Goal: Information Seeking & Learning: Learn about a topic

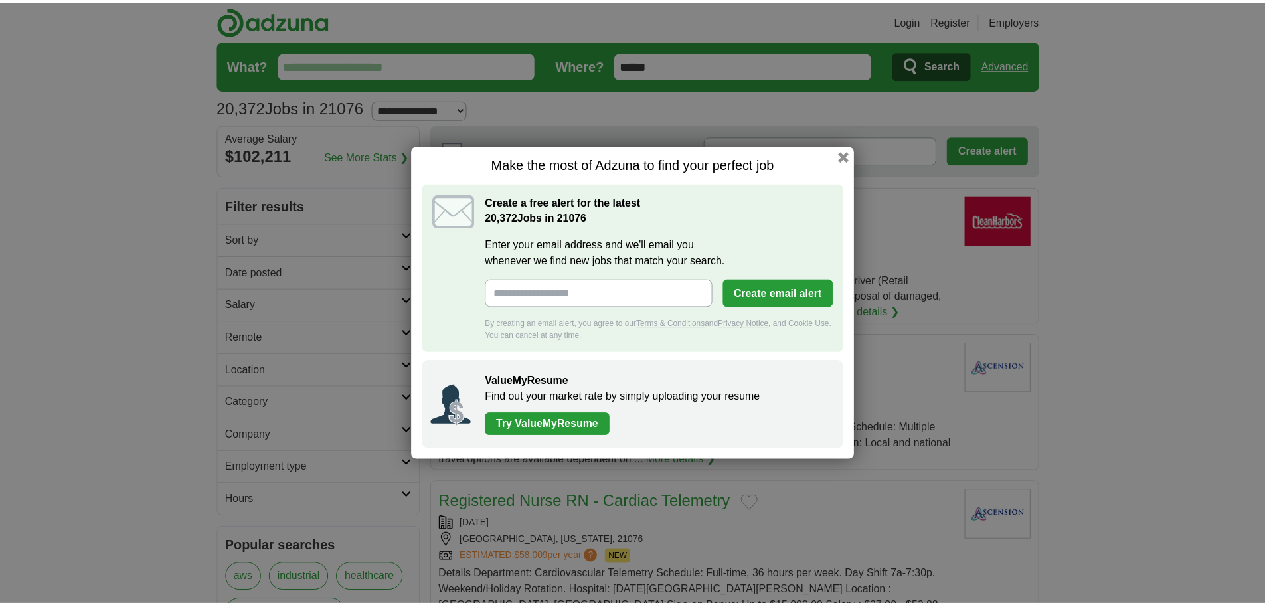
scroll to position [1563, 0]
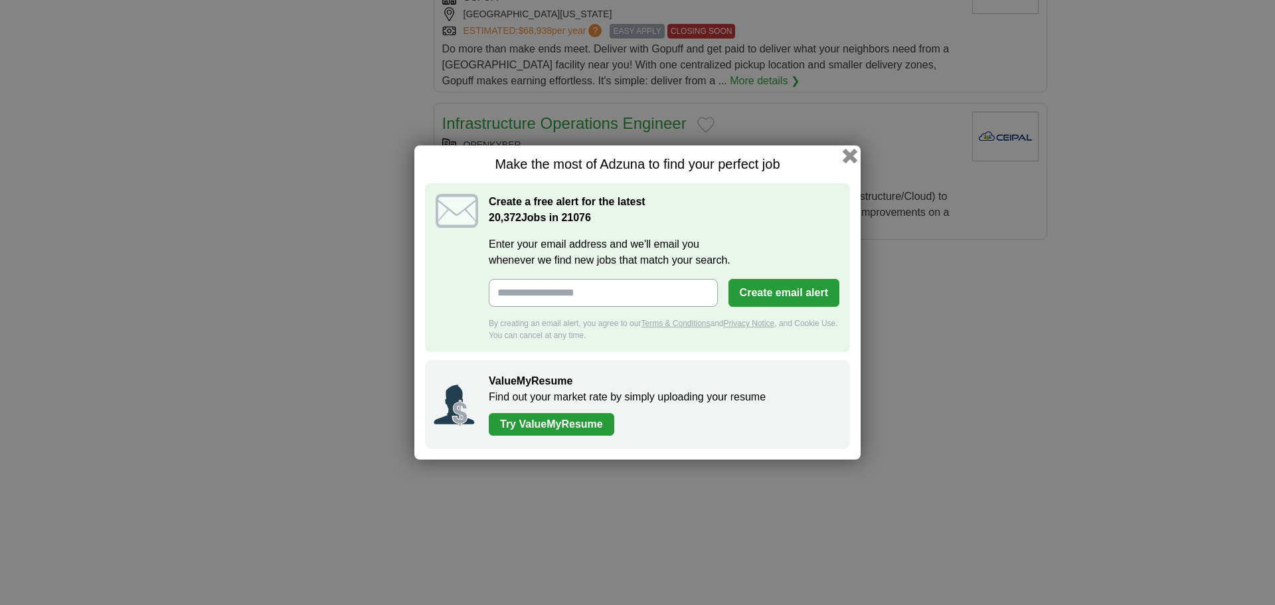
click at [850, 157] on button "button" at bounding box center [849, 156] width 15 height 15
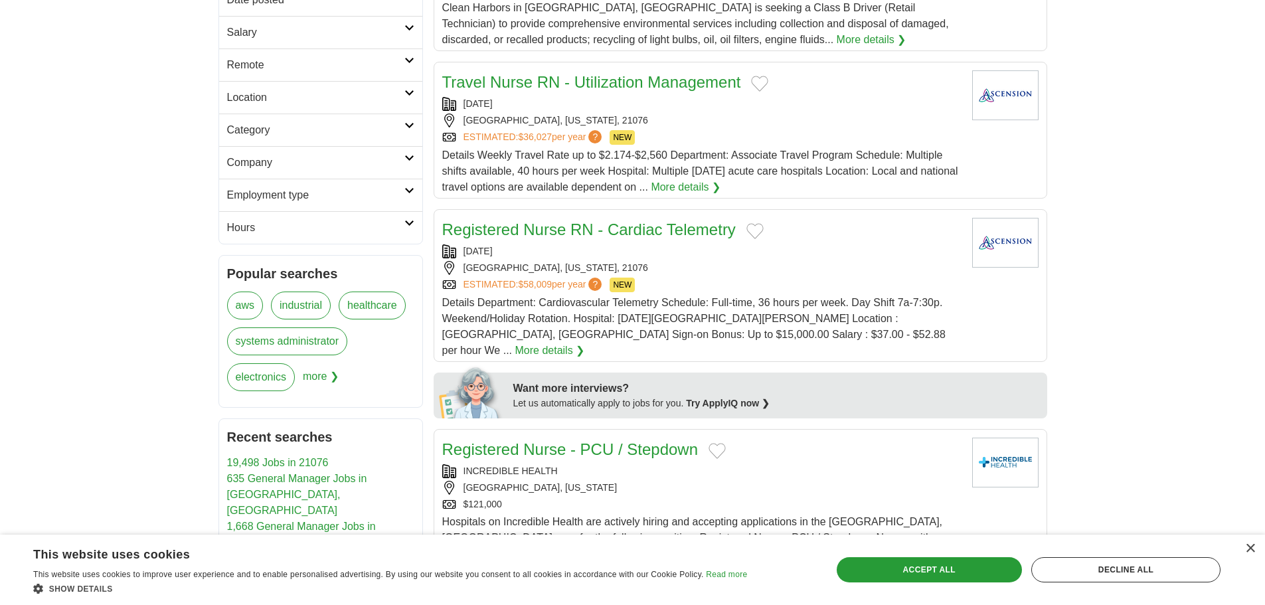
scroll to position [0, 0]
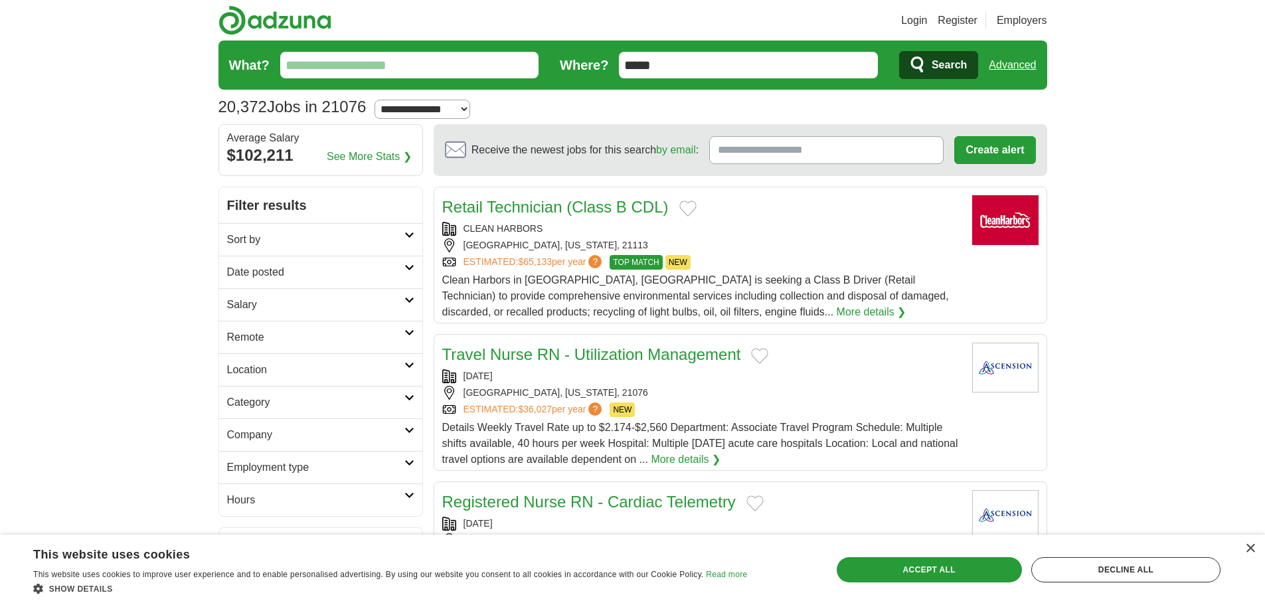
click at [730, 65] on input "*****" at bounding box center [748, 65] width 259 height 27
drag, startPoint x: 592, startPoint y: 66, endPoint x: 509, endPoint y: 58, distance: 83.4
click at [511, 60] on form "What? Where? ***** Search Advanced" at bounding box center [632, 64] width 829 height 49
type input "*****"
click at [899, 51] on button "Search" at bounding box center [938, 65] width 79 height 28
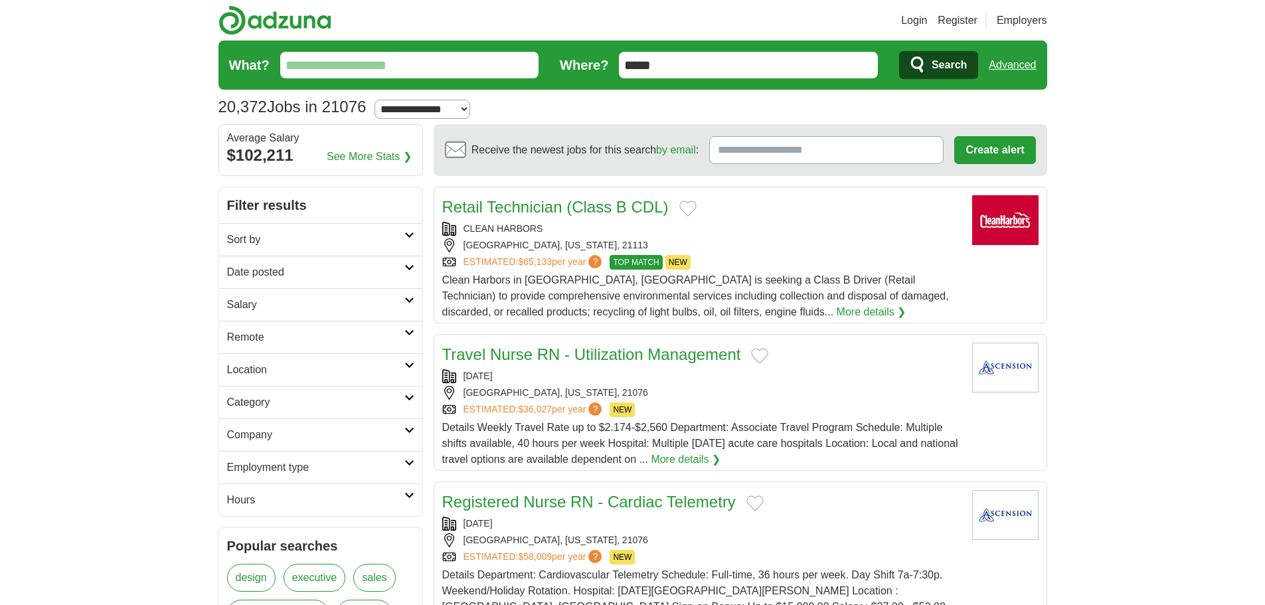
scroll to position [133, 0]
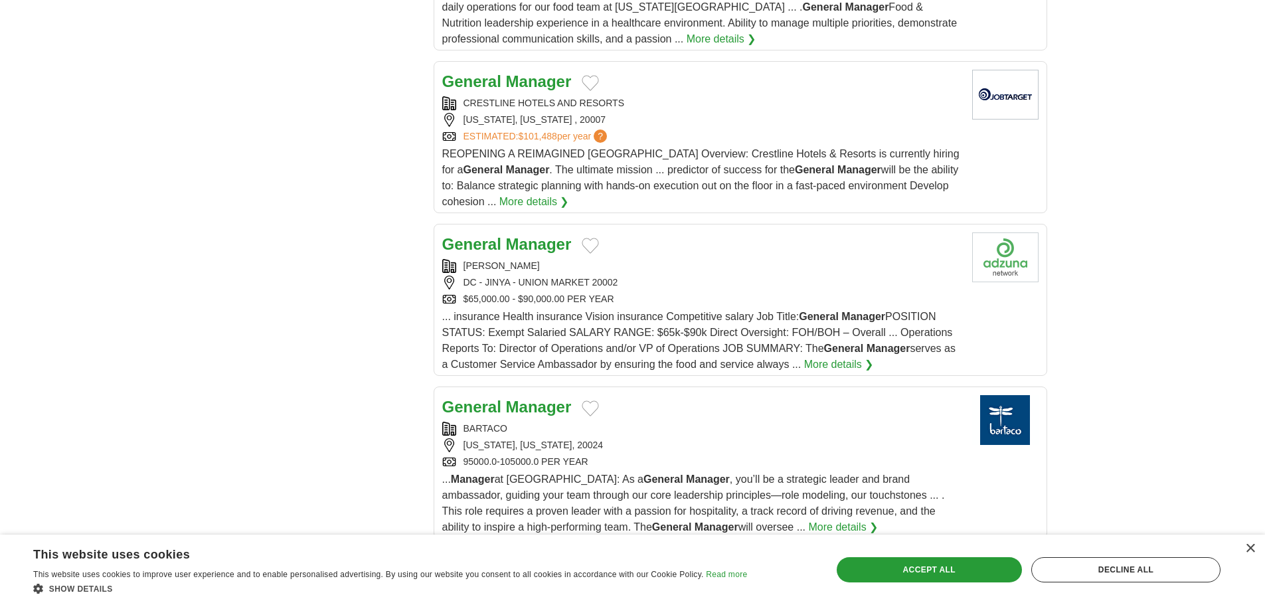
scroll to position [1328, 0]
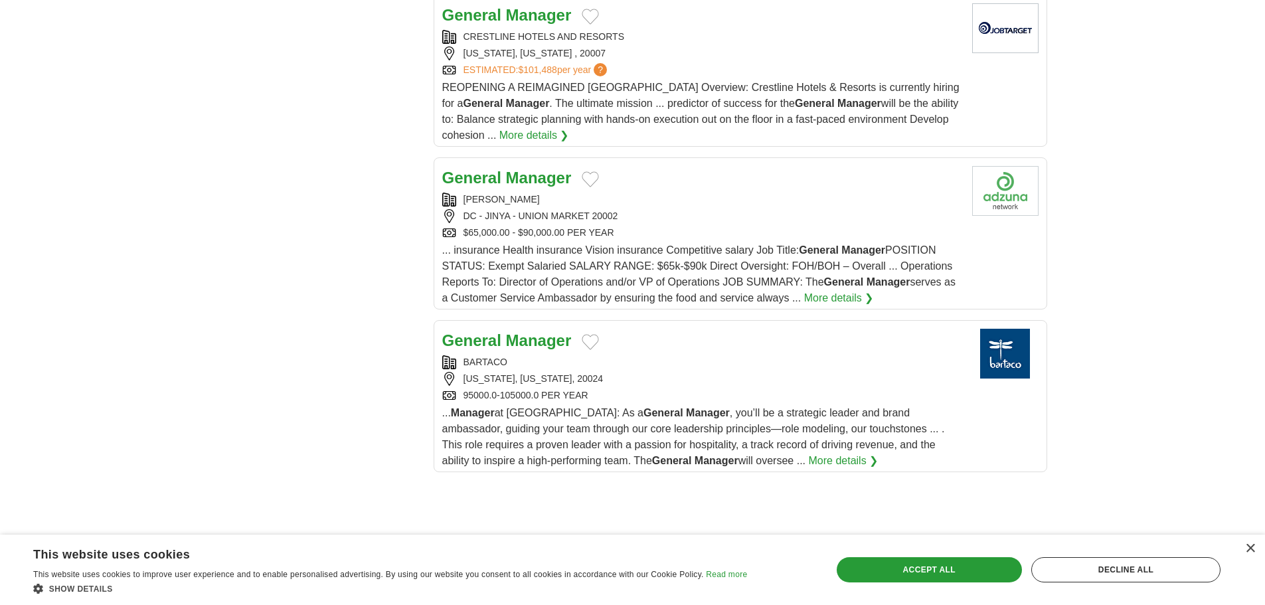
click at [592, 343] on button "Add to favorite jobs" at bounding box center [590, 342] width 17 height 16
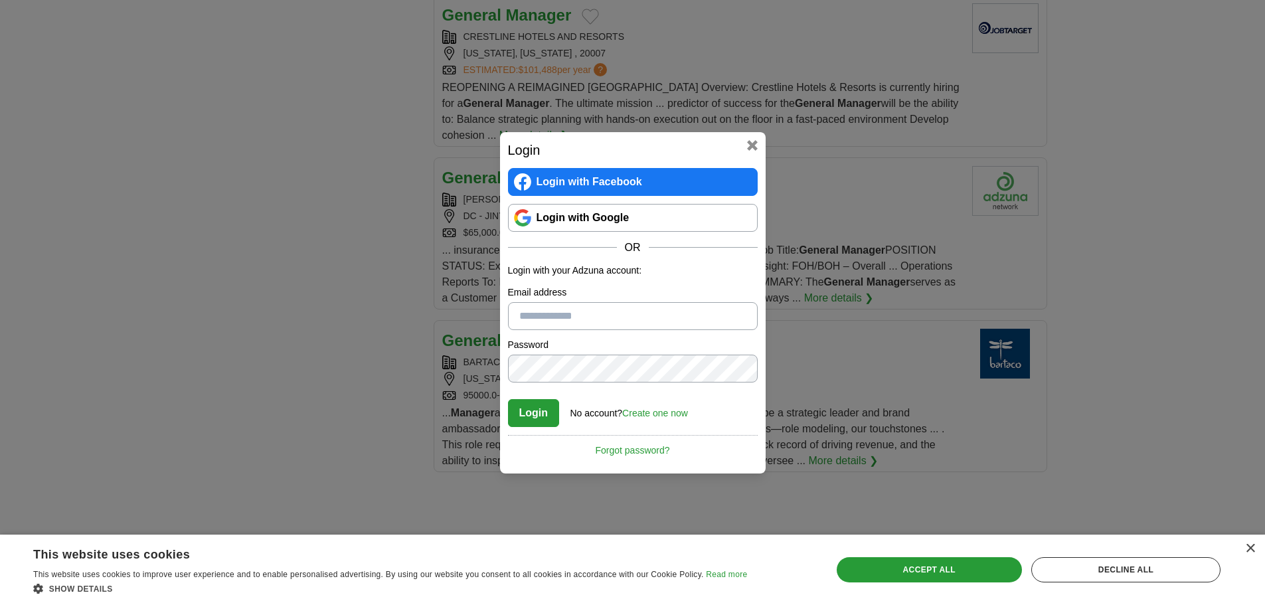
click at [757, 145] on button at bounding box center [752, 145] width 11 height 11
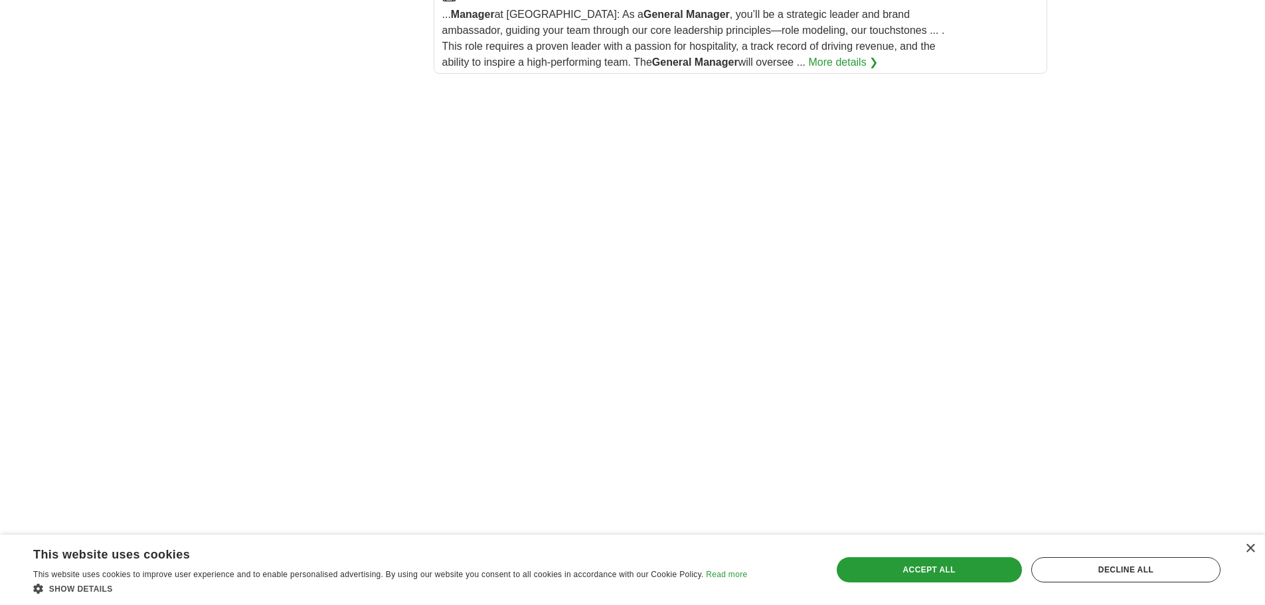
scroll to position [2058, 0]
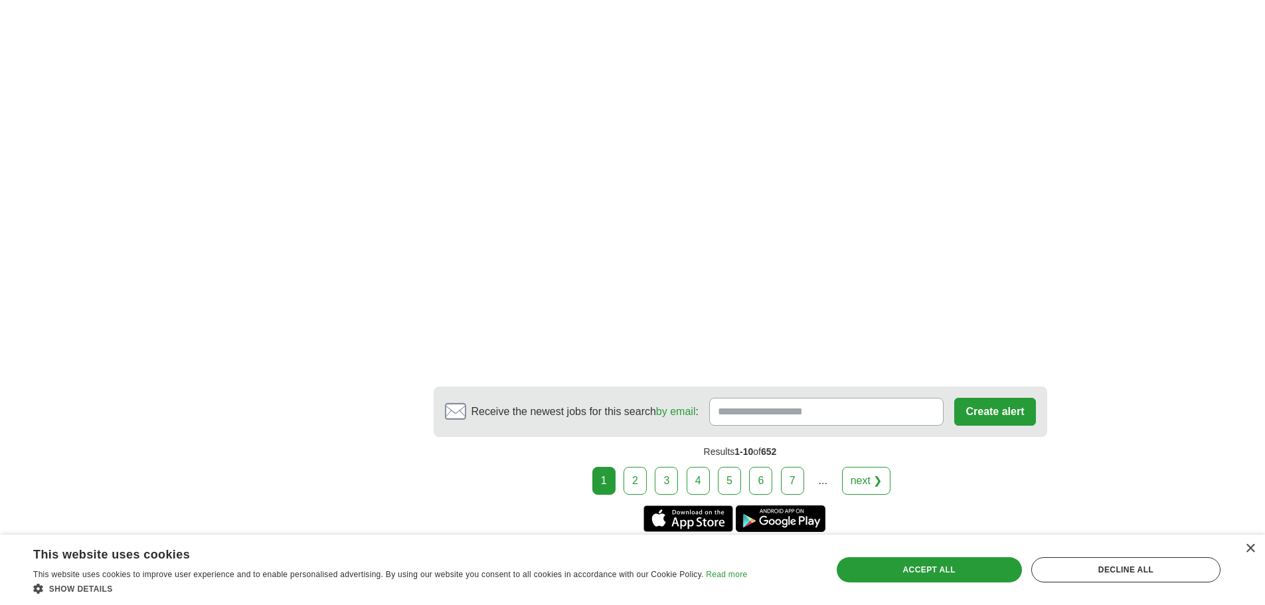
click at [639, 485] on link "2" at bounding box center [634, 481] width 23 height 28
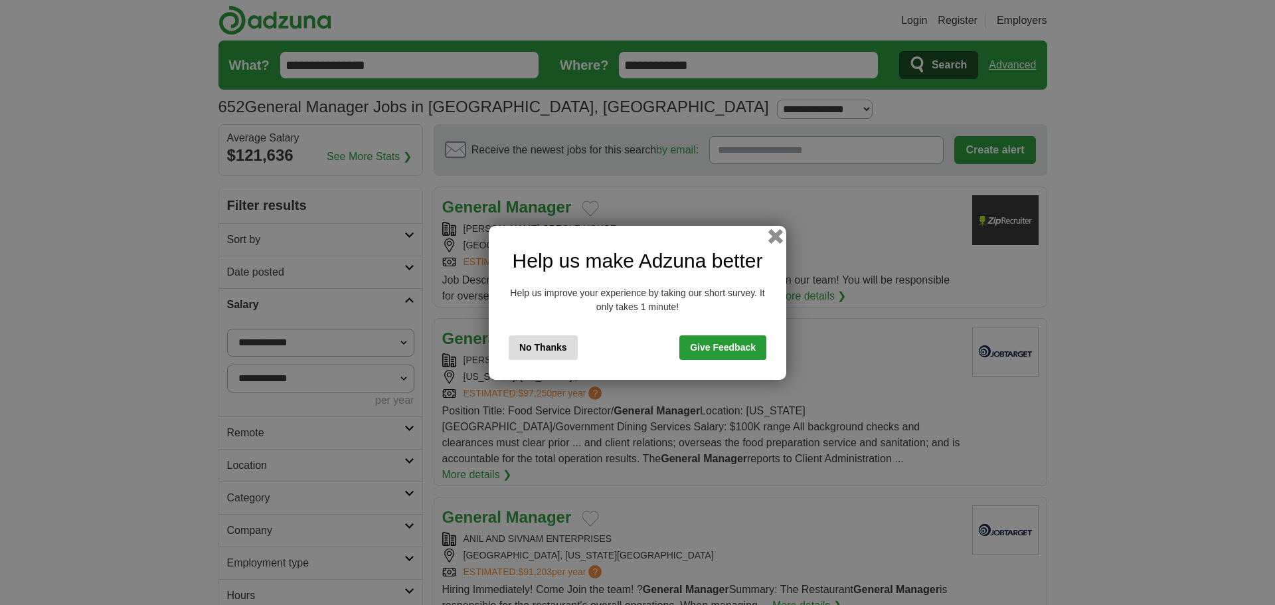
click at [771, 234] on button "button" at bounding box center [775, 235] width 15 height 15
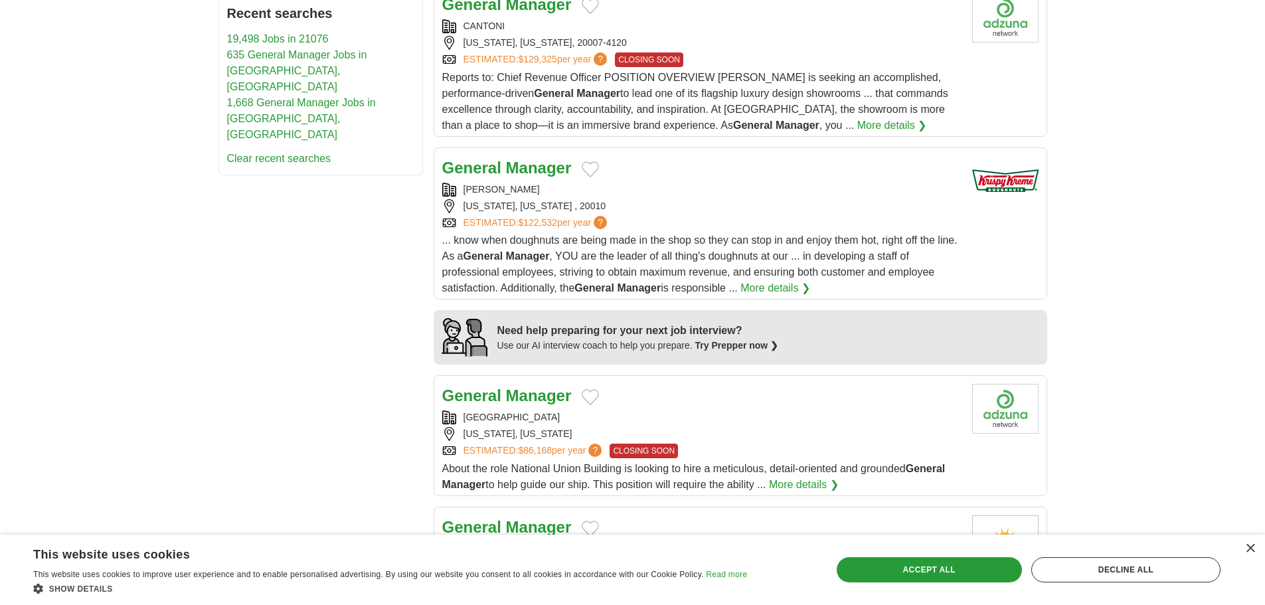
scroll to position [1062, 0]
